Goal: Task Accomplishment & Management: Use online tool/utility

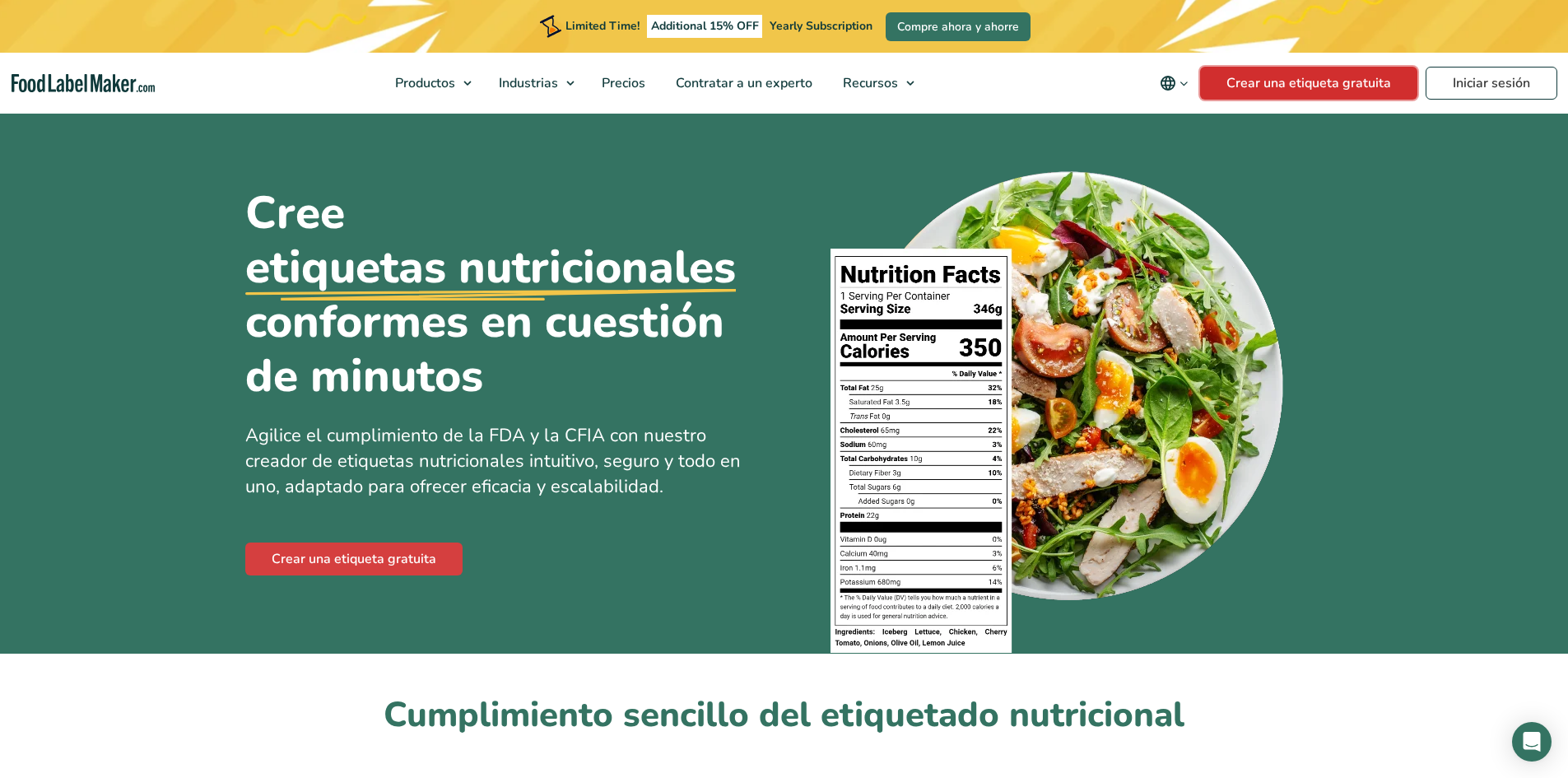
click at [1325, 89] on link "Crear una etiqueta gratuita" at bounding box center [1309, 83] width 218 height 33
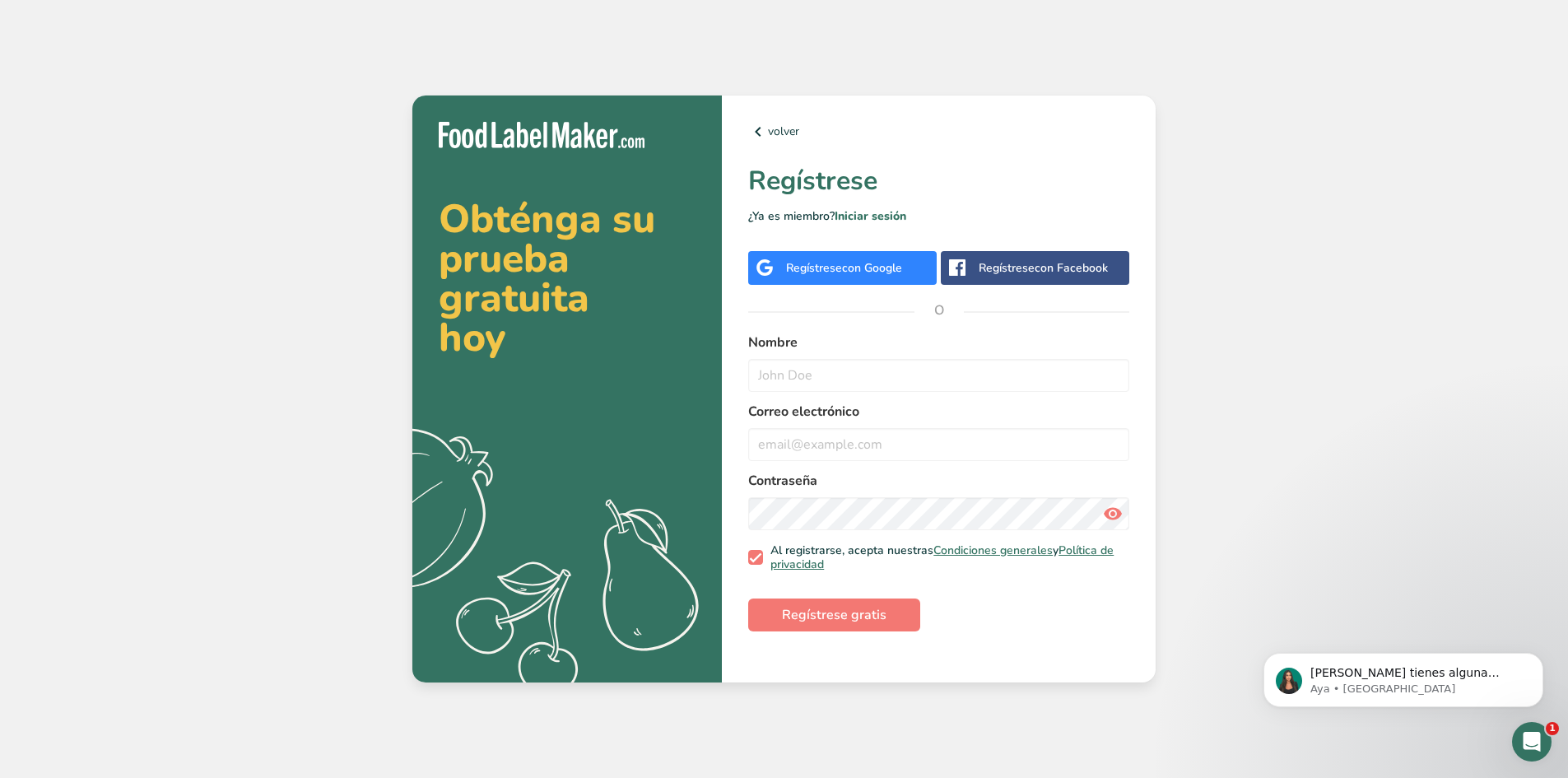
click at [869, 275] on span "con Google" at bounding box center [872, 268] width 60 height 16
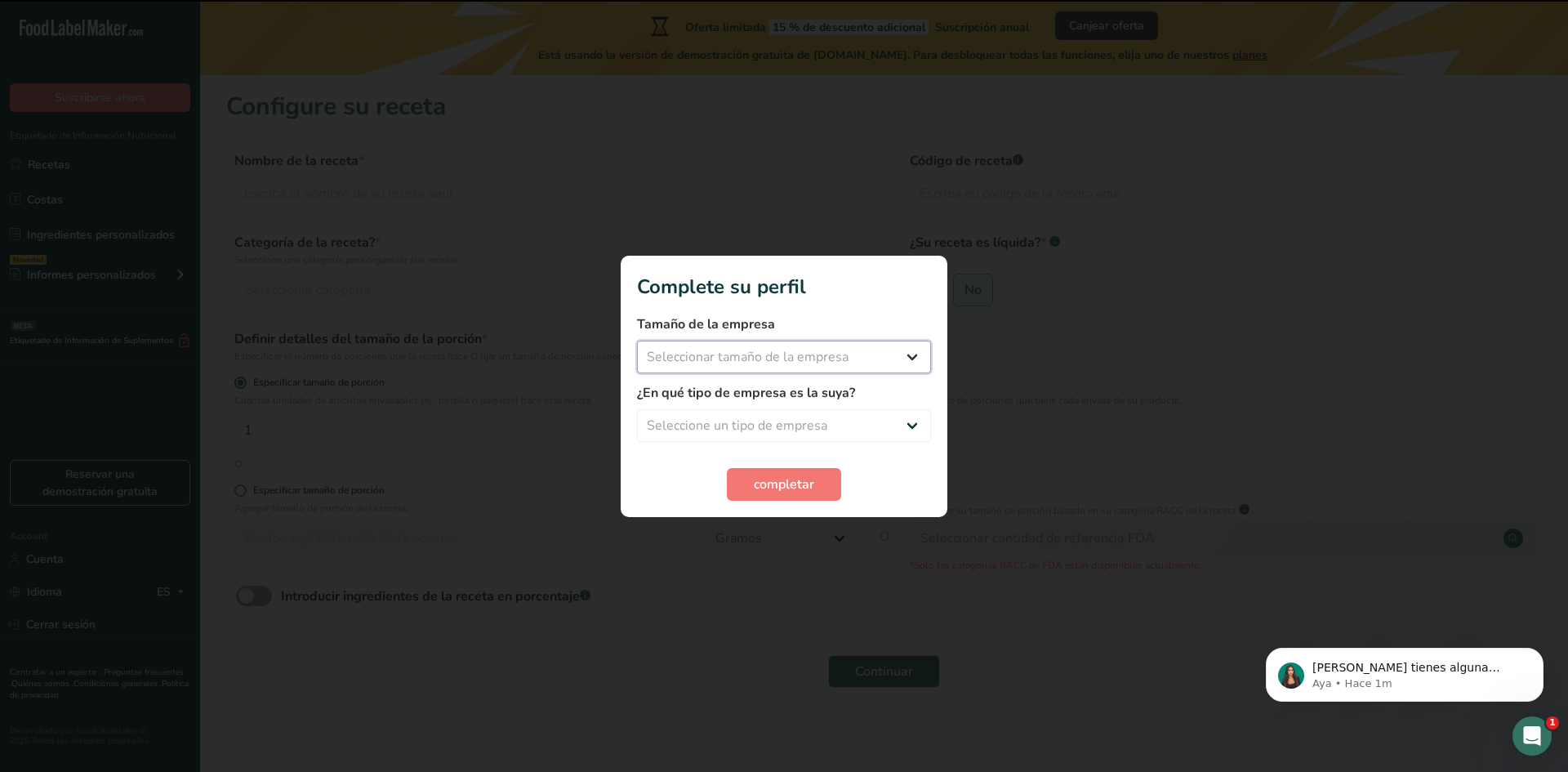
click at [892, 364] on select "Seleccionar tamaño de la empresa Menos de 10 empleados De 10 a 50 empleados De …" at bounding box center [783, 357] width 294 height 32
select select "1"
click at [637, 341] on select "Seleccionar tamaño de la empresa Menos de 10 empleados De 10 a 50 empleados De …" at bounding box center [783, 357] width 294 height 32
click at [837, 419] on select "Seleccione un tipo de empresa Fabricante de alimentos envasados Restaurante y c…" at bounding box center [783, 425] width 294 height 32
select select "8"
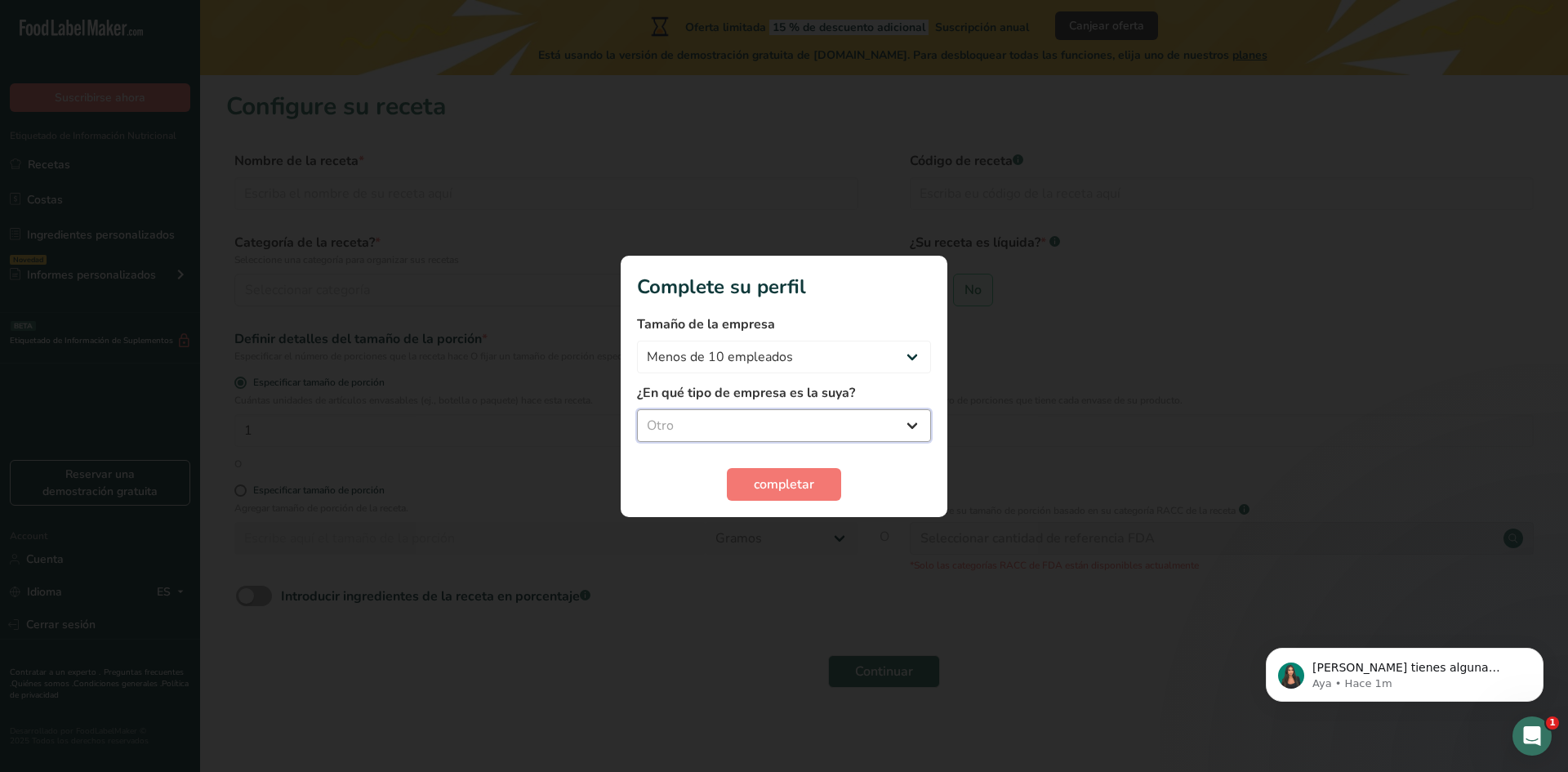
click at [637, 410] on select "Seleccione un tipo de empresa Fabricante de alimentos envasados Restaurante y c…" at bounding box center [783, 425] width 294 height 32
click at [827, 477] on button "completar" at bounding box center [784, 484] width 114 height 32
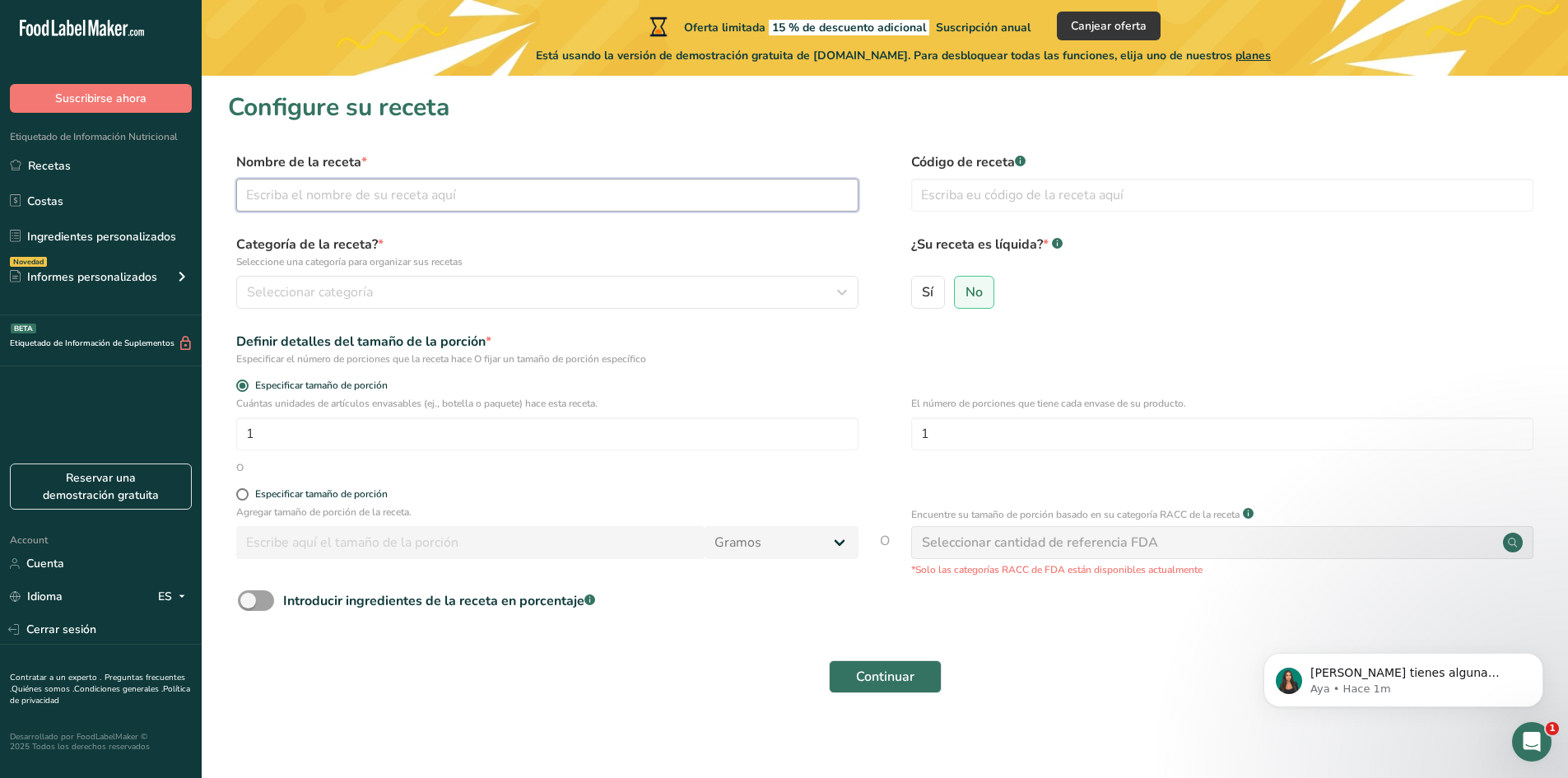
click at [462, 196] on input "text" at bounding box center [547, 194] width 622 height 33
type input "yogurt bites"
click at [444, 298] on div "Seleccionar categoría" at bounding box center [542, 293] width 591 height 20
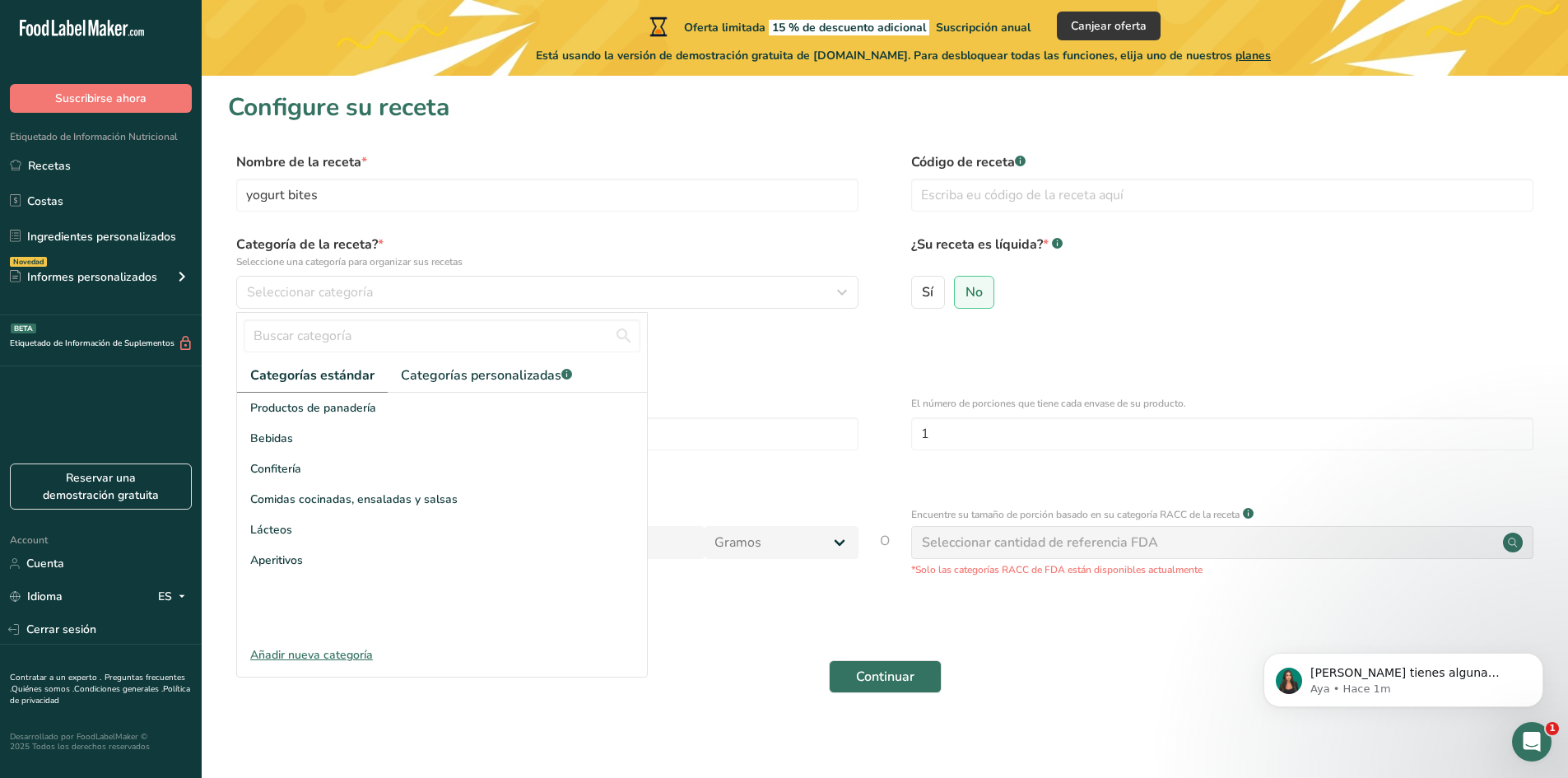
click at [739, 395] on div "Especificar tamaño de porción" at bounding box center [547, 388] width 622 height 17
